Goal: Transaction & Acquisition: Purchase product/service

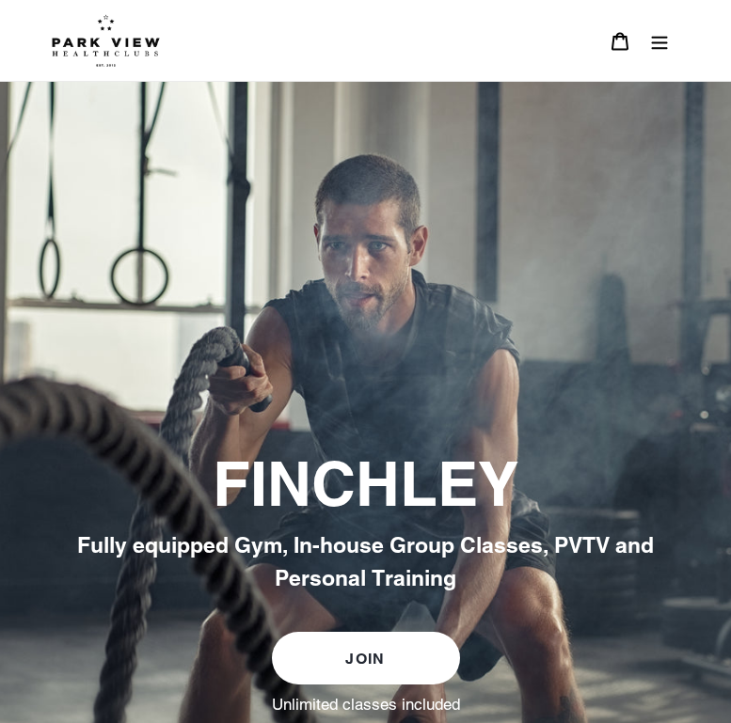
click at [666, 44] on icon "Menu" at bounding box center [659, 41] width 19 height 19
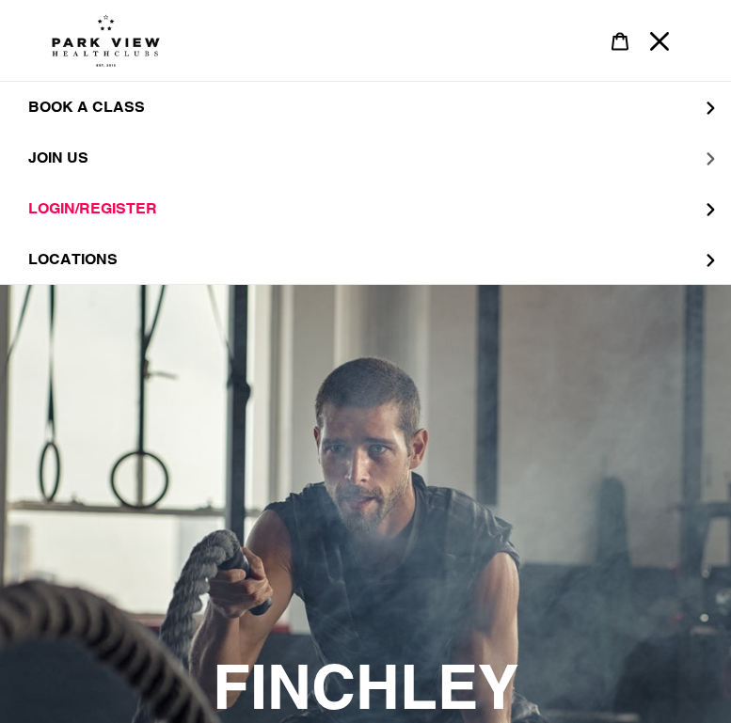
click at [657, 151] on button "JOIN US" at bounding box center [365, 158] width 731 height 51
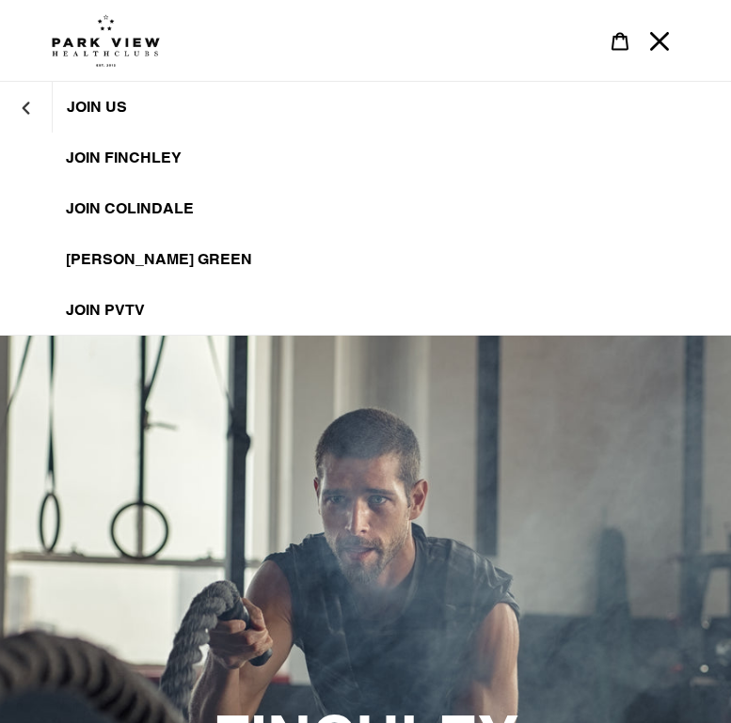
click at [108, 156] on span "JOIN FINCHLEY" at bounding box center [124, 158] width 116 height 19
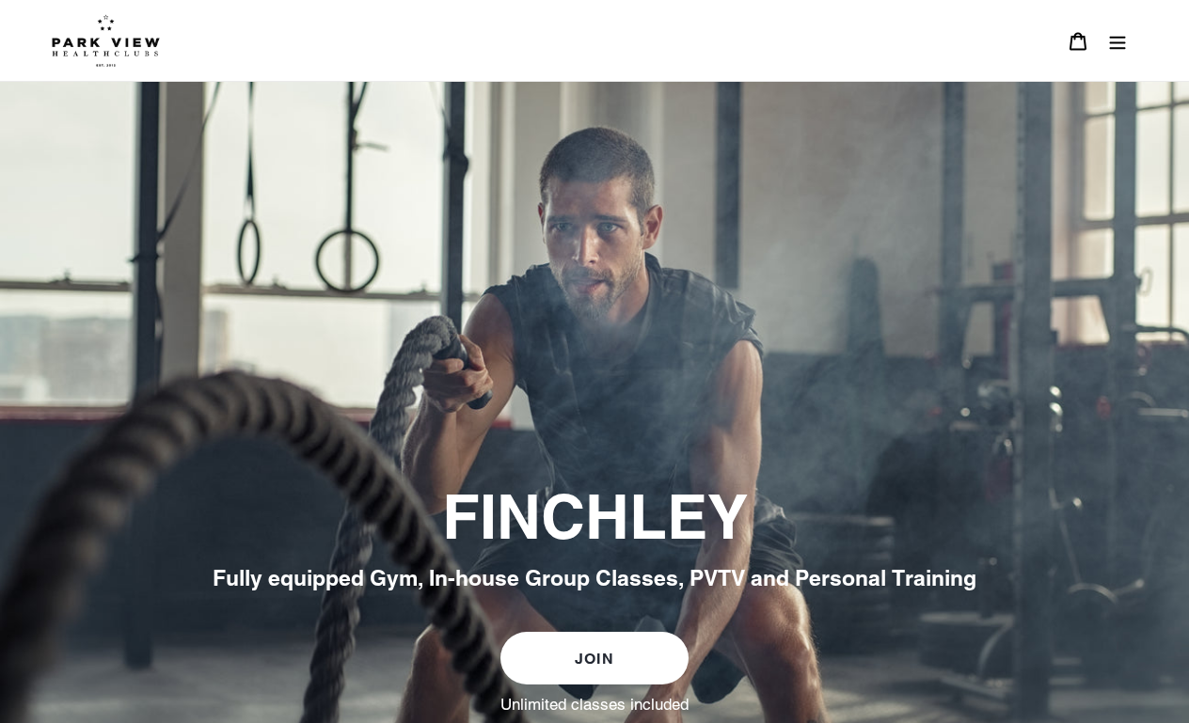
click at [1085, 42] on icon at bounding box center [1077, 41] width 19 height 19
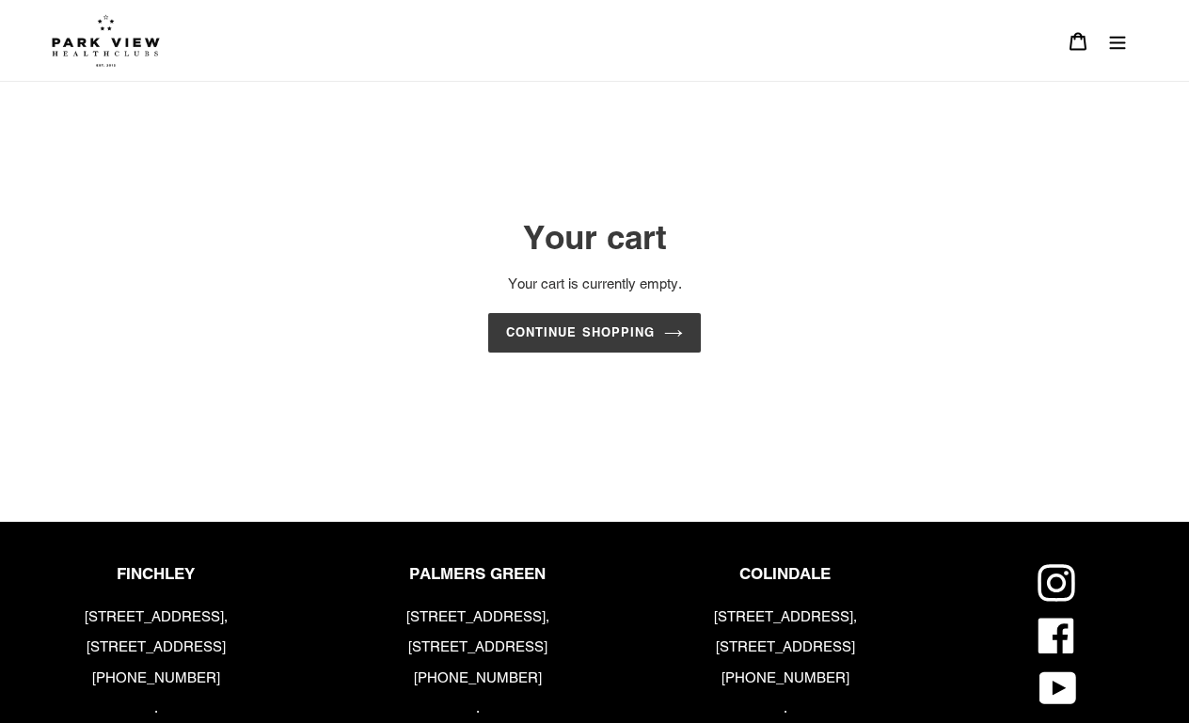
click at [1131, 35] on button "Menu" at bounding box center [1118, 41] width 40 height 40
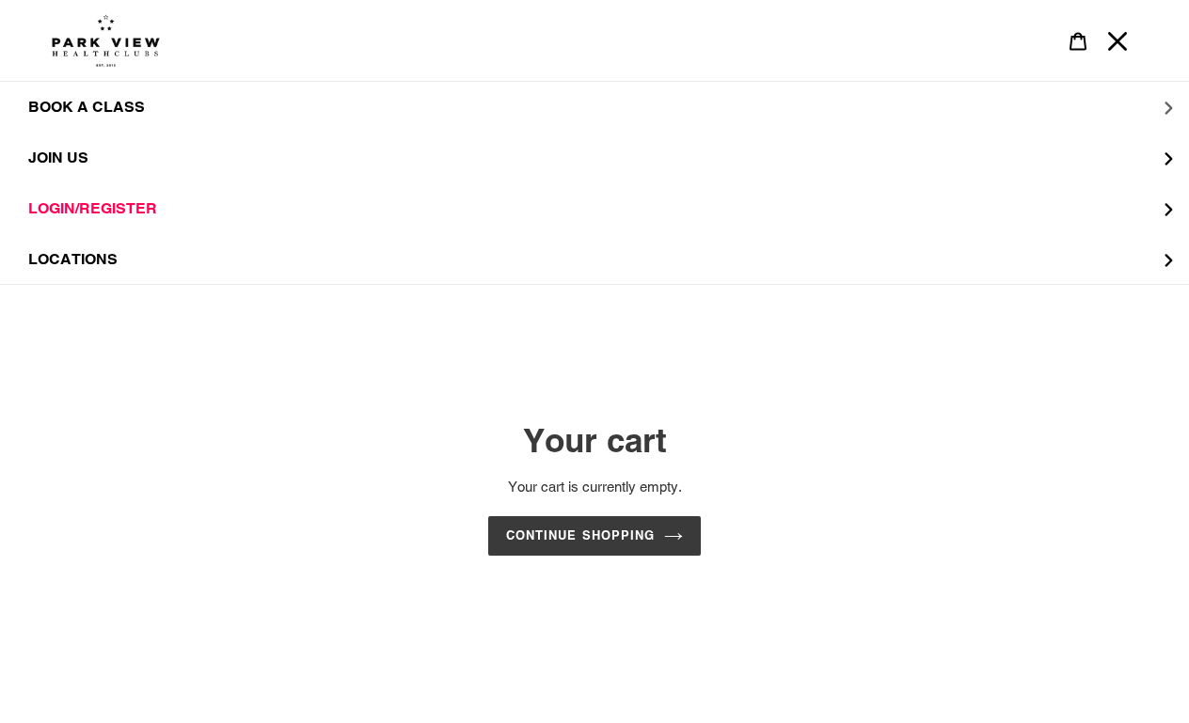
click at [154, 105] on button "BOOK A CLASS" at bounding box center [594, 107] width 1189 height 51
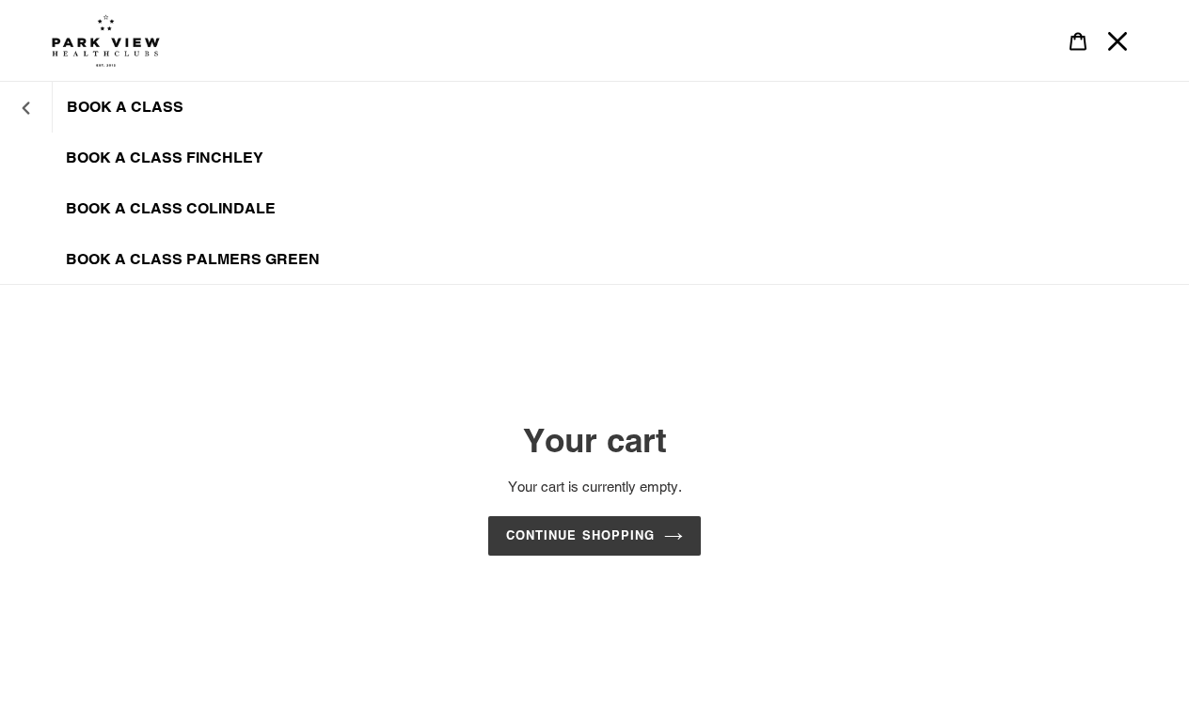
click at [32, 102] on icon "BOOK A CLASS" at bounding box center [26, 108] width 13 height 13
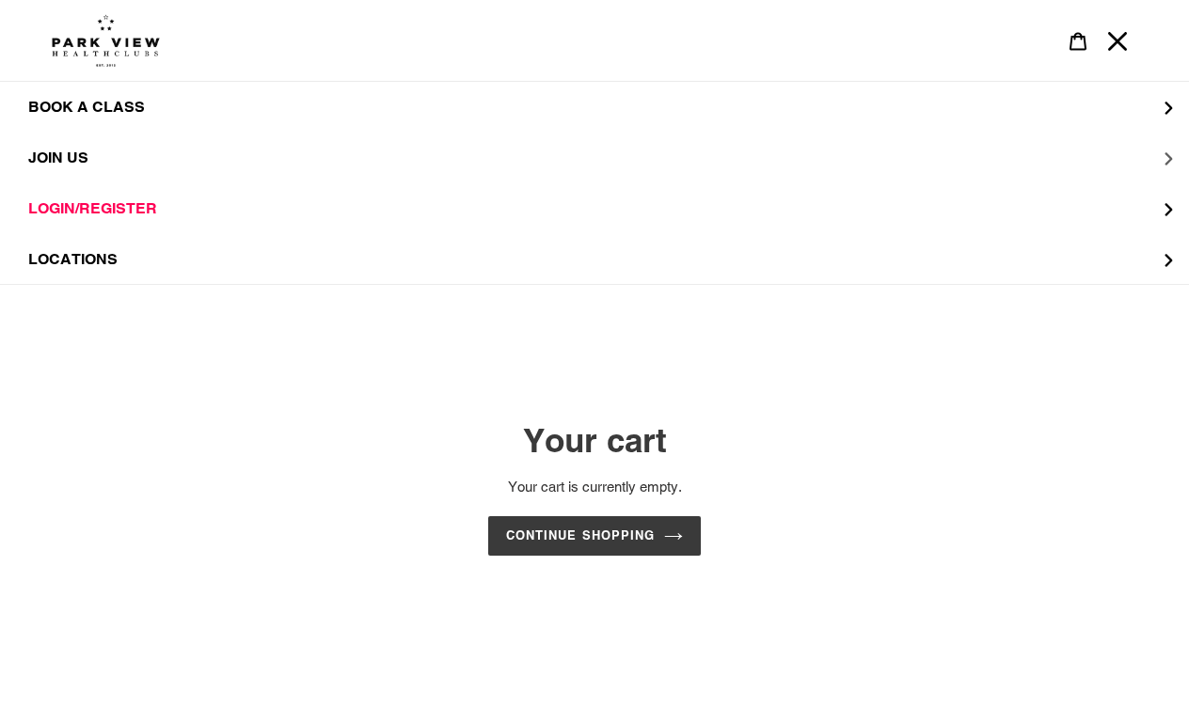
click at [123, 153] on button "JOIN US" at bounding box center [594, 158] width 1189 height 51
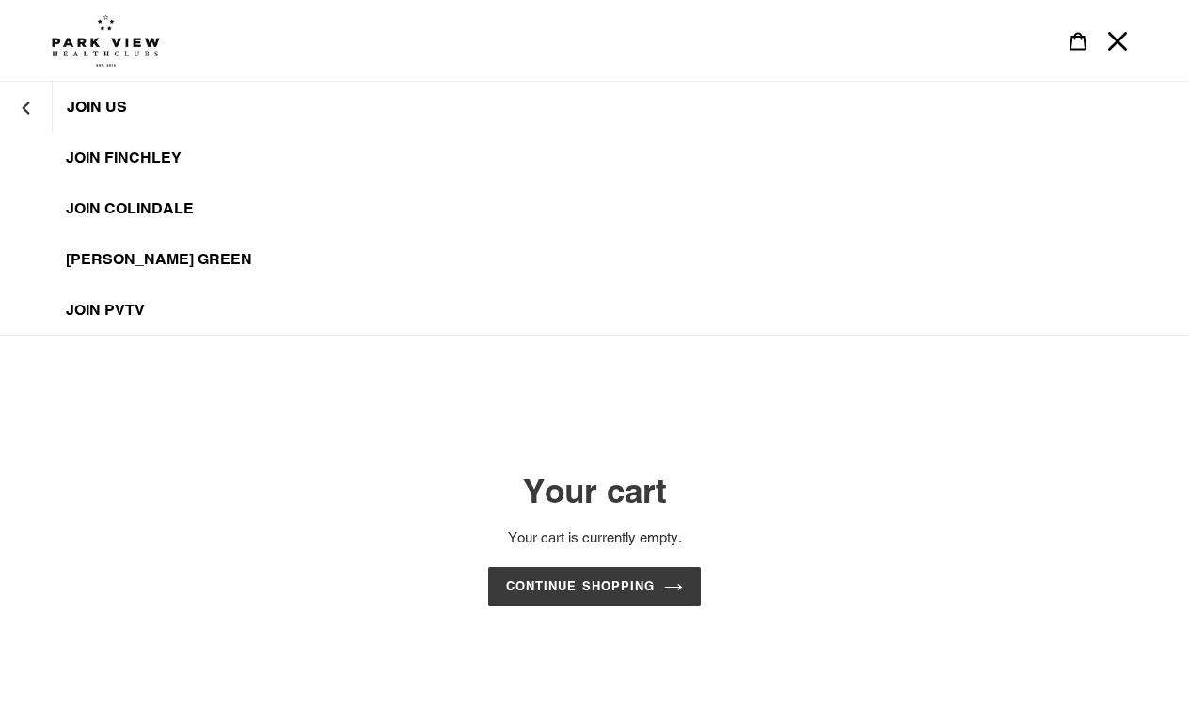
click at [122, 104] on span "JOIN US" at bounding box center [97, 107] width 60 height 19
click at [110, 157] on span "JOIN FINCHLEY" at bounding box center [124, 158] width 116 height 19
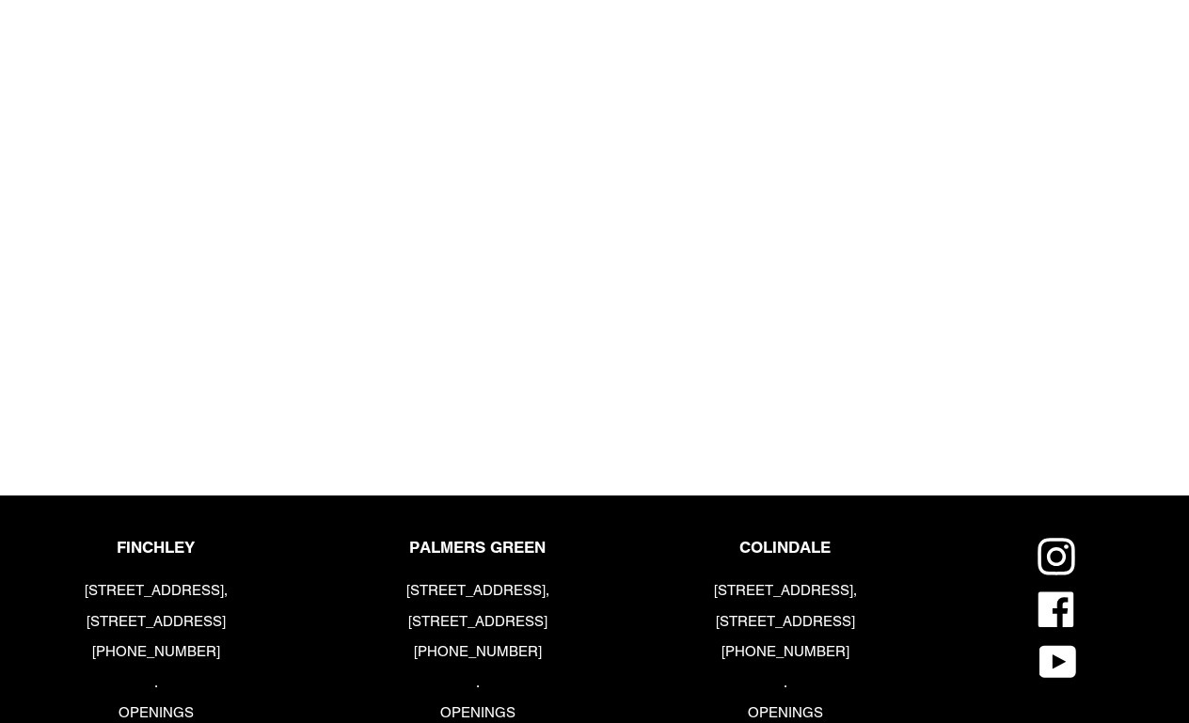
scroll to position [1859, 0]
